Goal: Information Seeking & Learning: Understand process/instructions

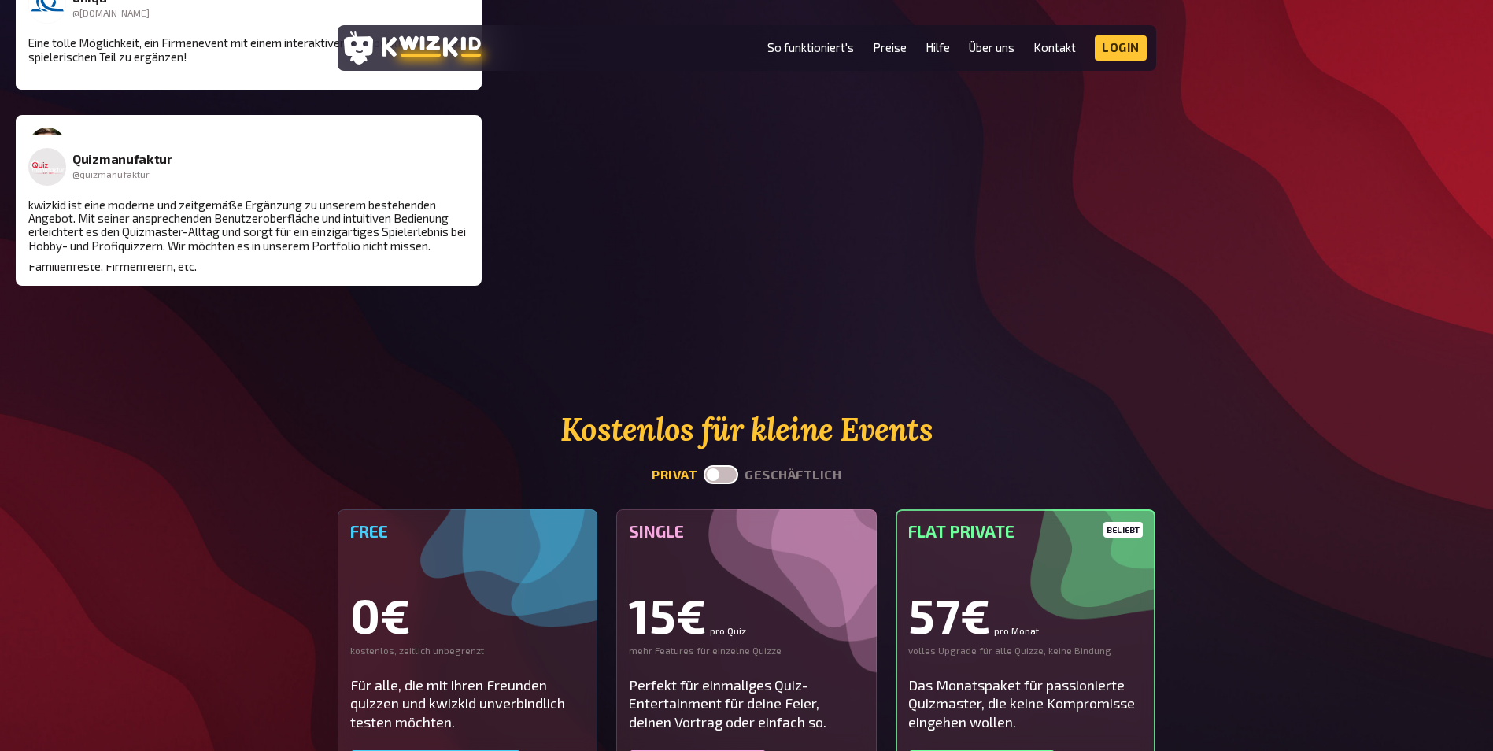
scroll to position [3541, 0]
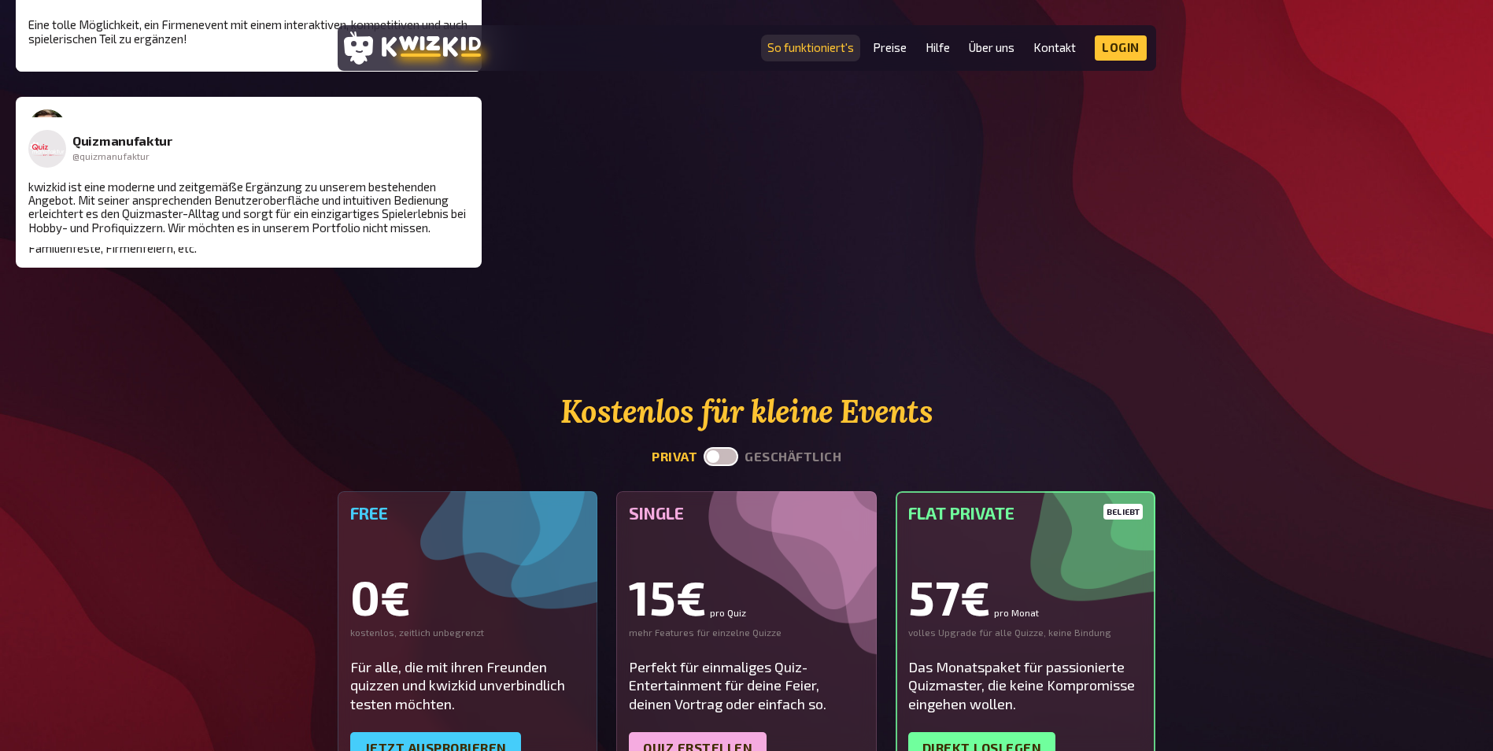
click at [804, 53] on link "So funktioniert's" at bounding box center [810, 47] width 87 height 13
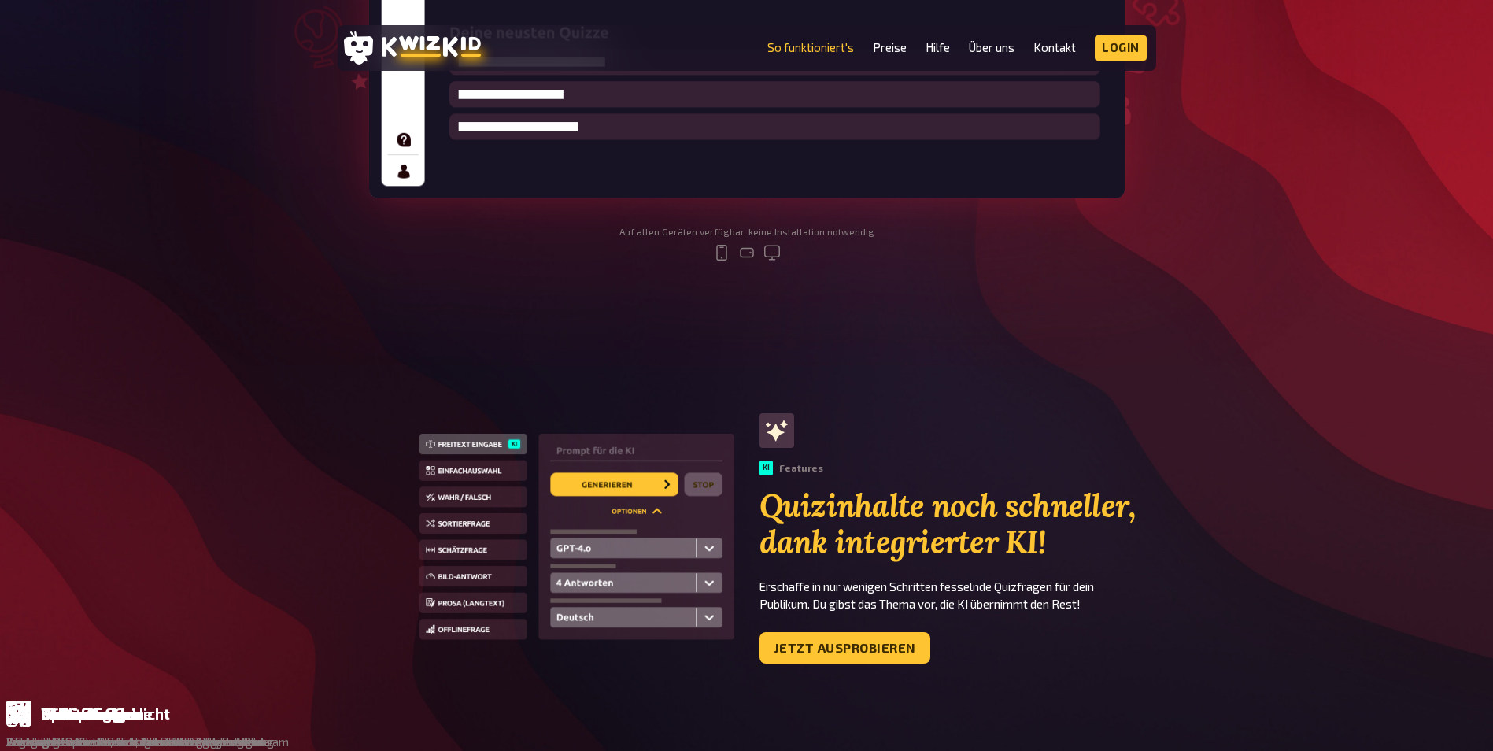
scroll to position [787, 0]
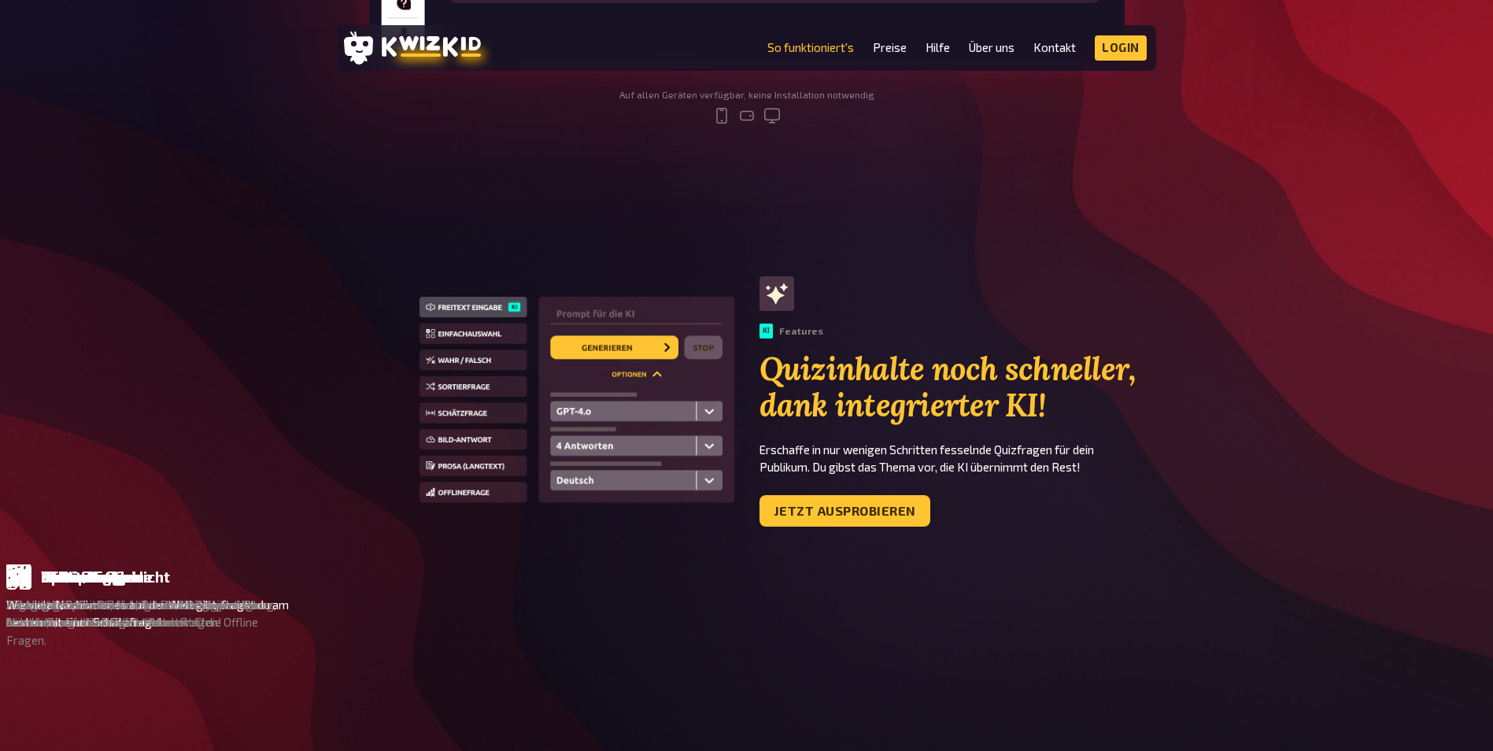
click at [584, 574] on div "Schätzfrage" at bounding box center [646, 576] width 124 height 25
click at [591, 616] on p "Wie viele Nashörner es auf der Welt gibt, fragst du am besten mit einer Schätzf…" at bounding box center [734, 613] width 286 height 35
